Goal: Transaction & Acquisition: Purchase product/service

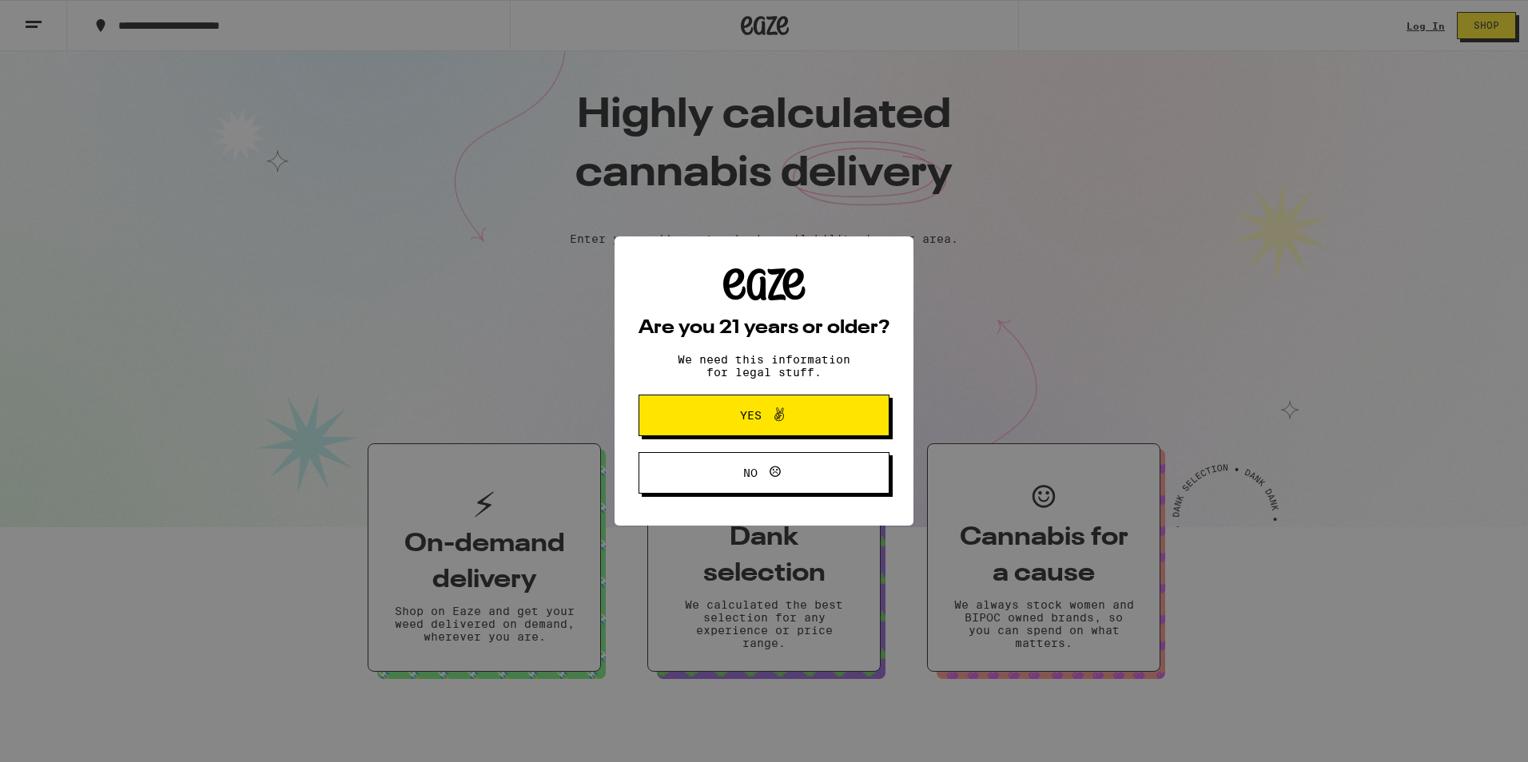
click at [734, 414] on span "Yes" at bounding box center [763, 415] width 121 height 21
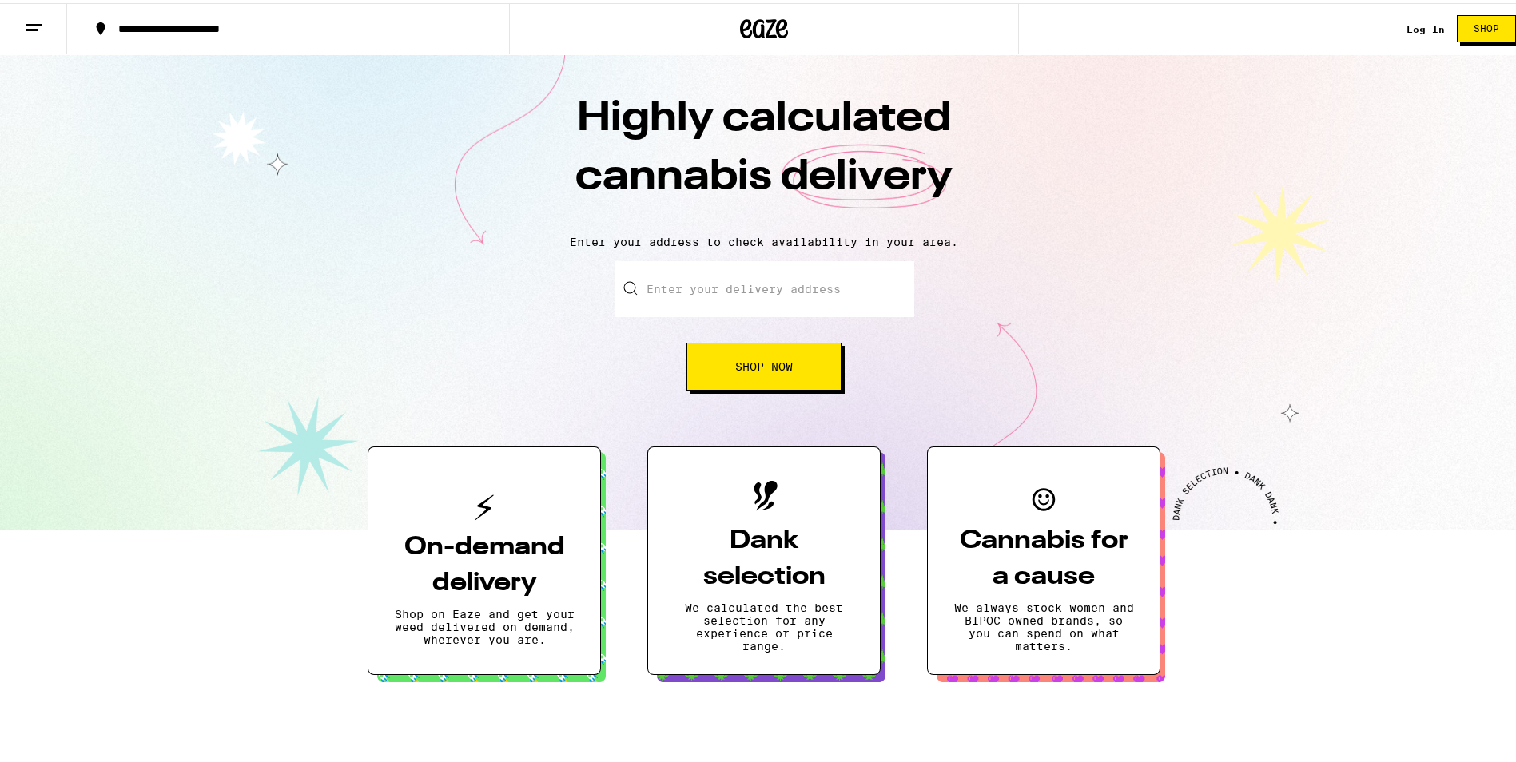
click at [746, 285] on input "Enter your delivery address" at bounding box center [764, 286] width 300 height 56
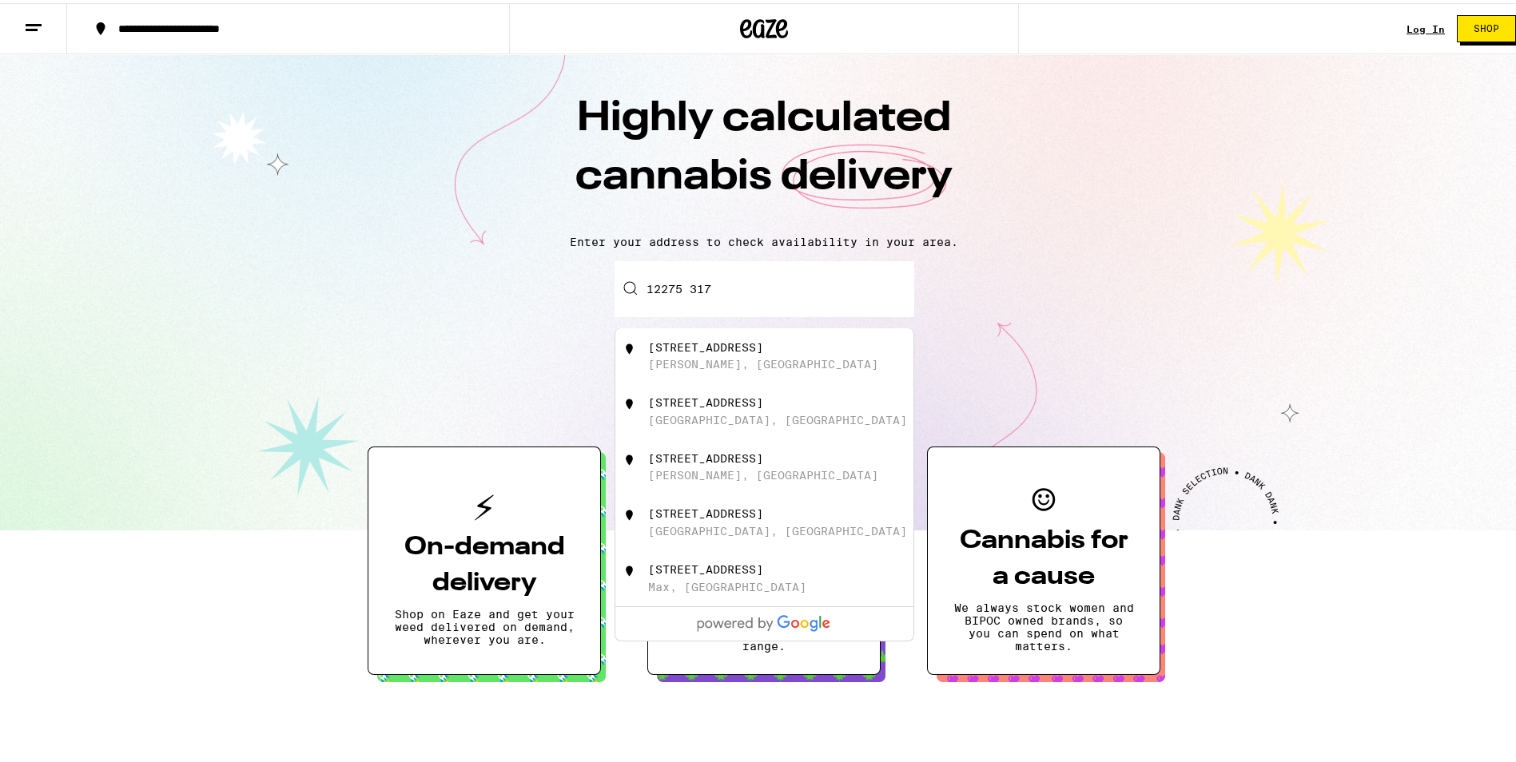
click at [690, 368] on div "[PERSON_NAME], [GEOGRAPHIC_DATA]" at bounding box center [763, 361] width 230 height 13
type input "[STREET_ADDRESS]"
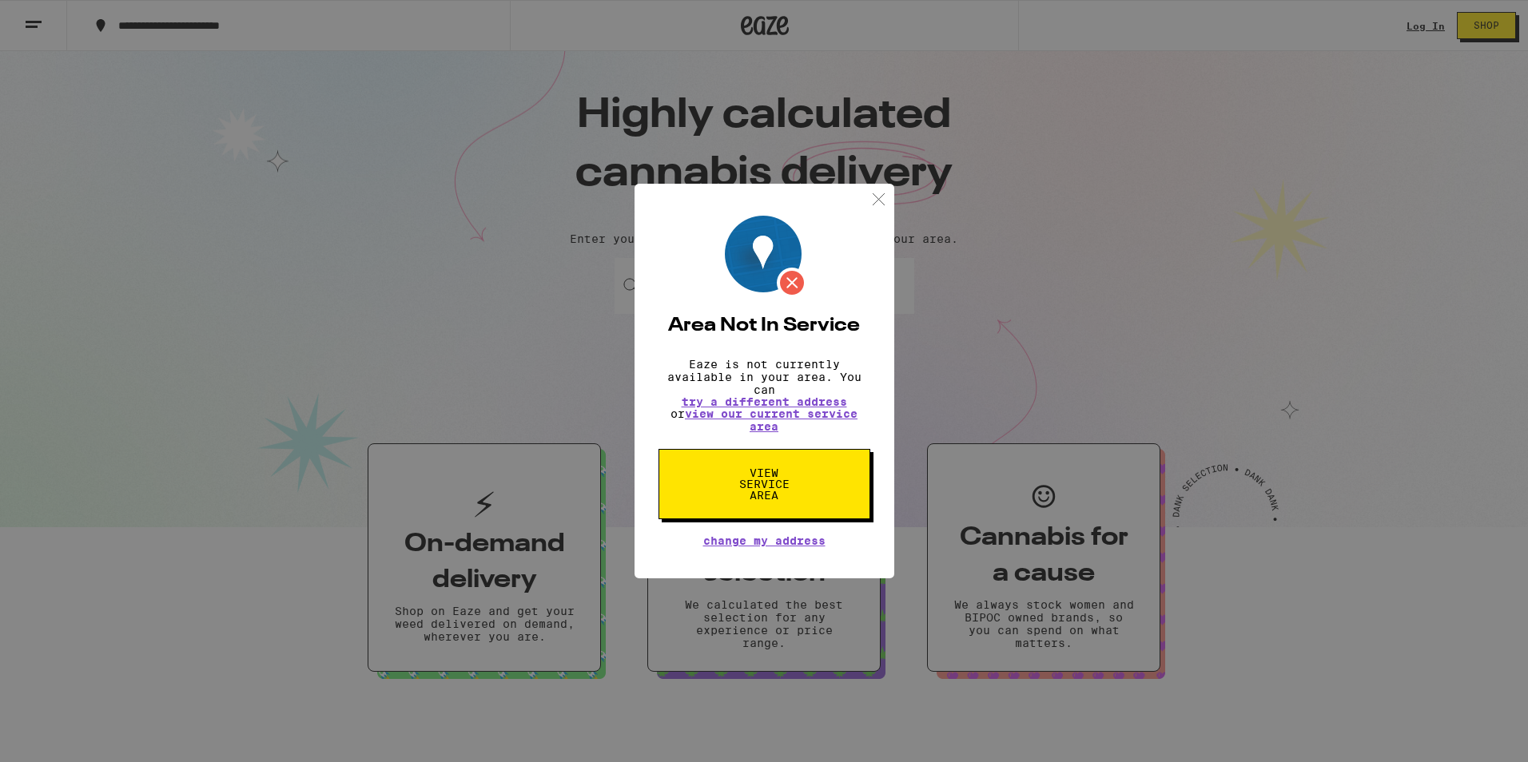
click at [878, 190] on img at bounding box center [879, 199] width 20 height 20
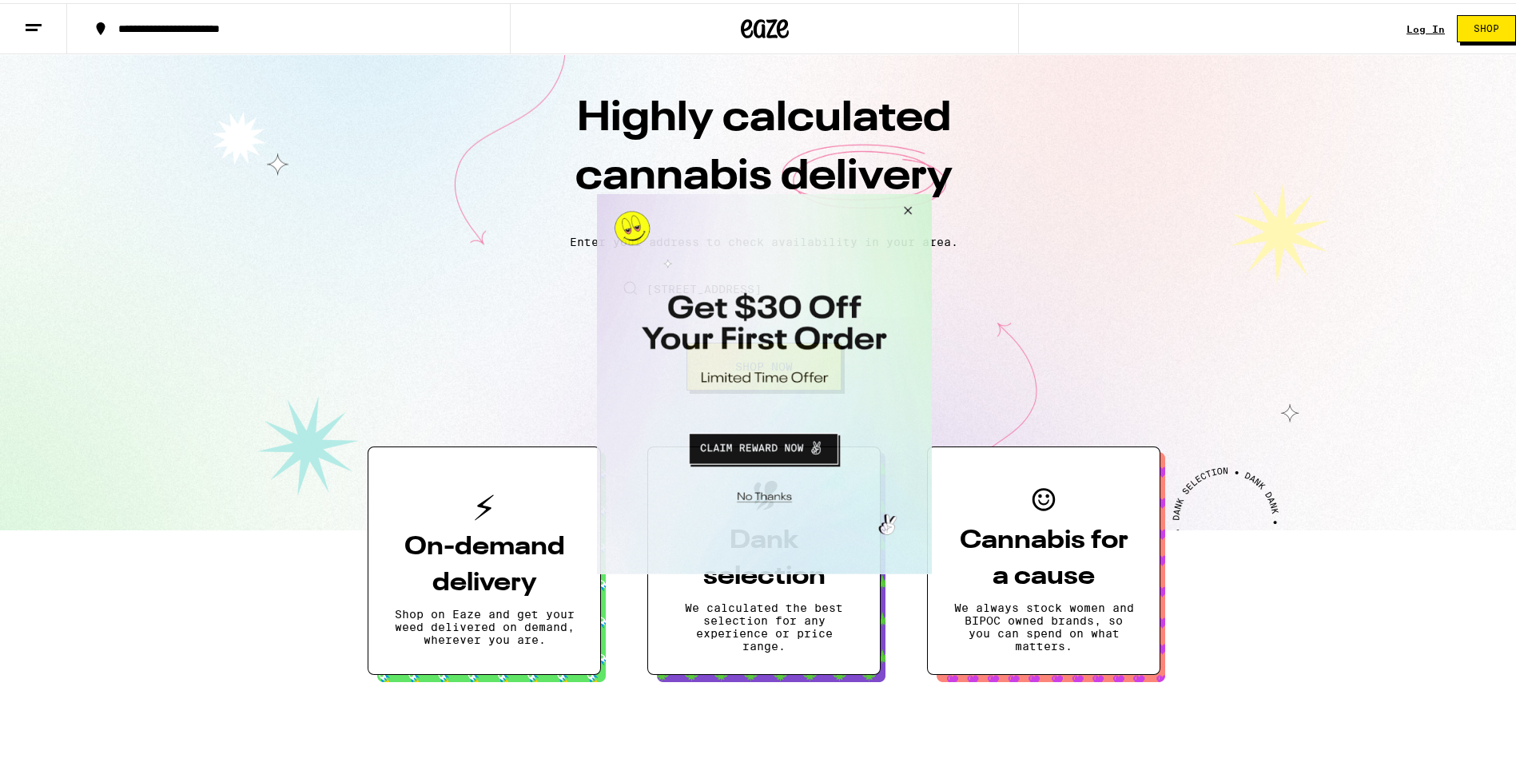
click at [909, 208] on button "Close Modal" at bounding box center [904, 212] width 43 height 38
